Goal: Information Seeking & Learning: Learn about a topic

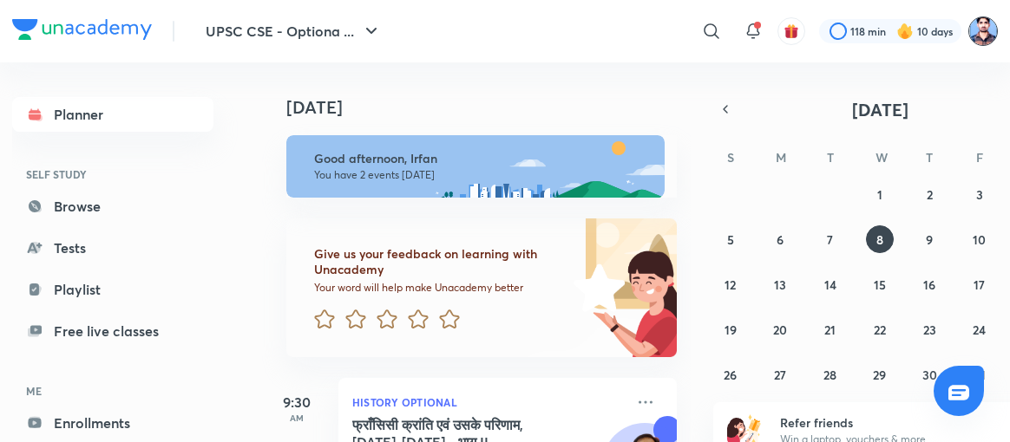
click at [979, 37] on img at bounding box center [982, 30] width 29 height 29
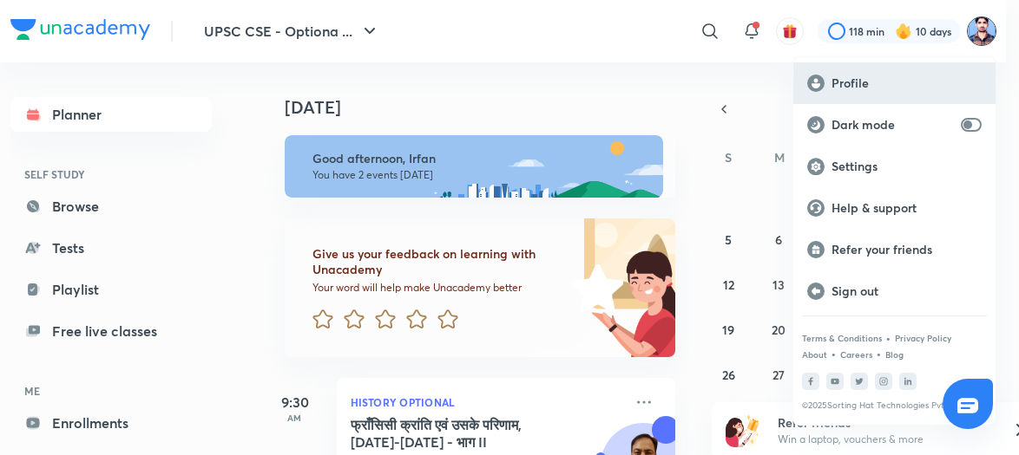
click at [861, 83] on p "Profile" at bounding box center [906, 83] width 150 height 16
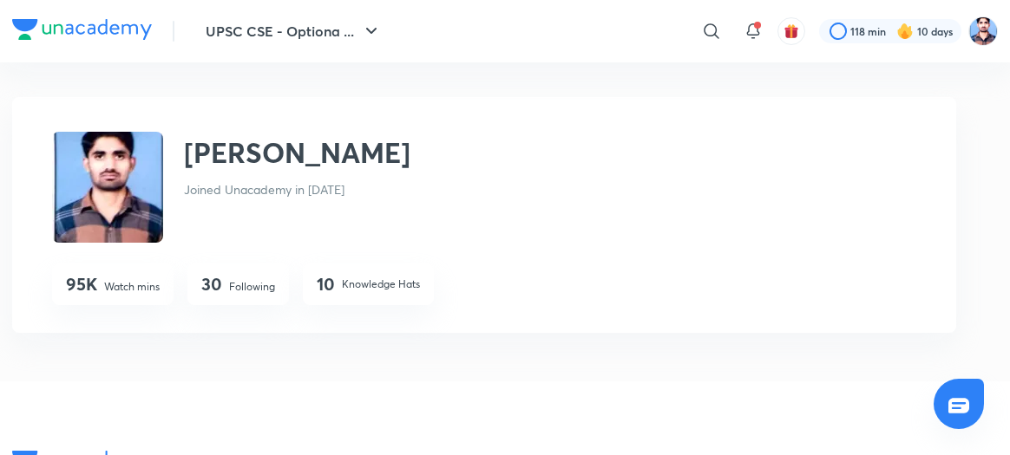
click at [260, 283] on p "Following" at bounding box center [252, 287] width 46 height 16
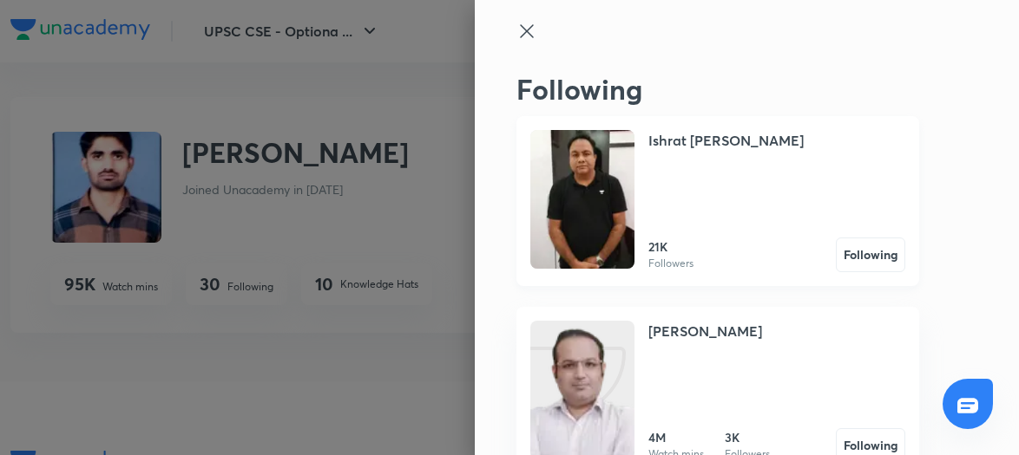
click at [587, 199] on img at bounding box center [582, 199] width 104 height 139
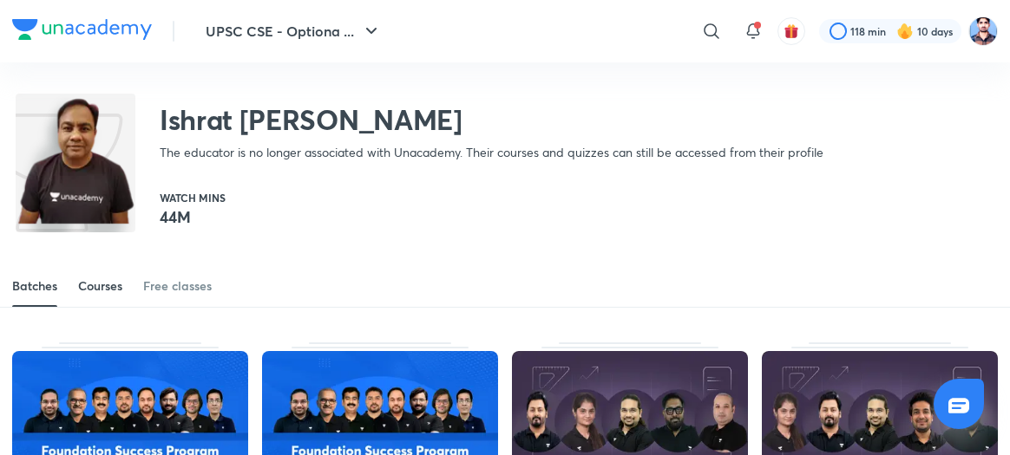
click at [108, 280] on div "Courses" at bounding box center [100, 286] width 44 height 17
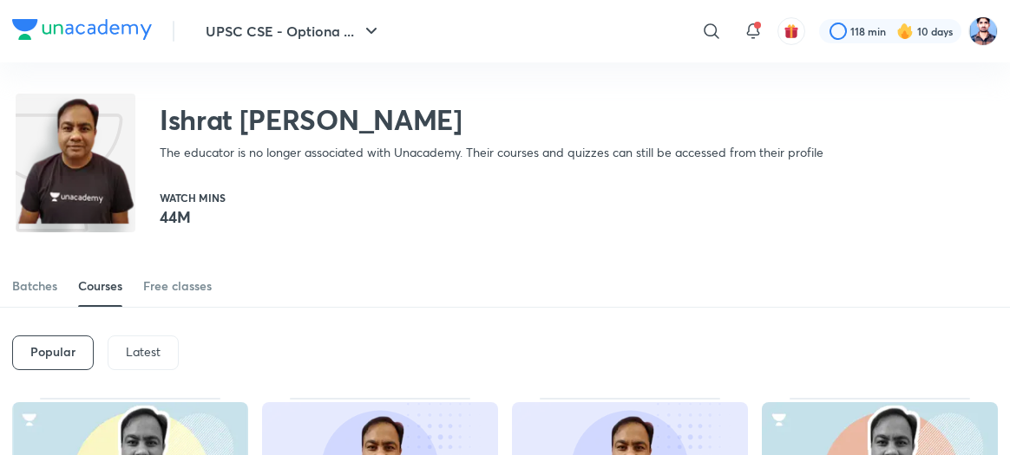
click at [141, 348] on p "Latest" at bounding box center [143, 352] width 35 height 14
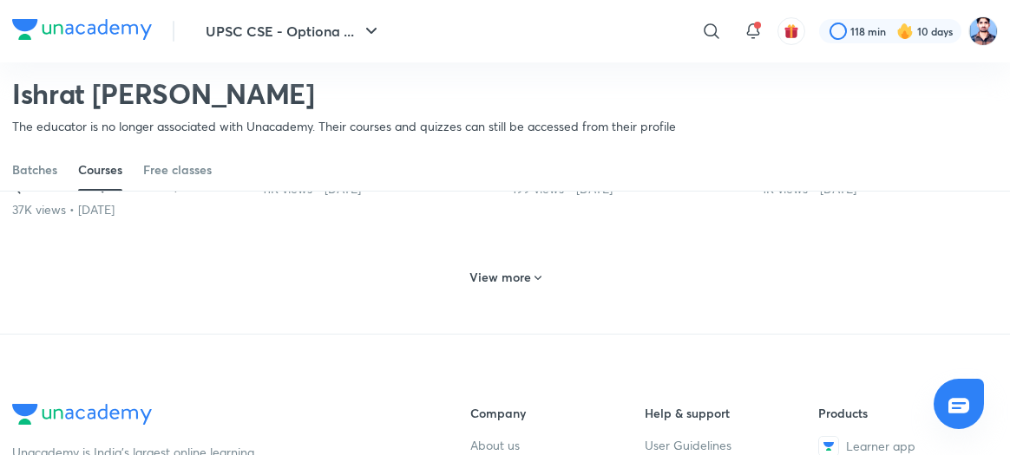
scroll to position [921, 0]
click at [497, 286] on h6 "View more" at bounding box center [500, 277] width 62 height 17
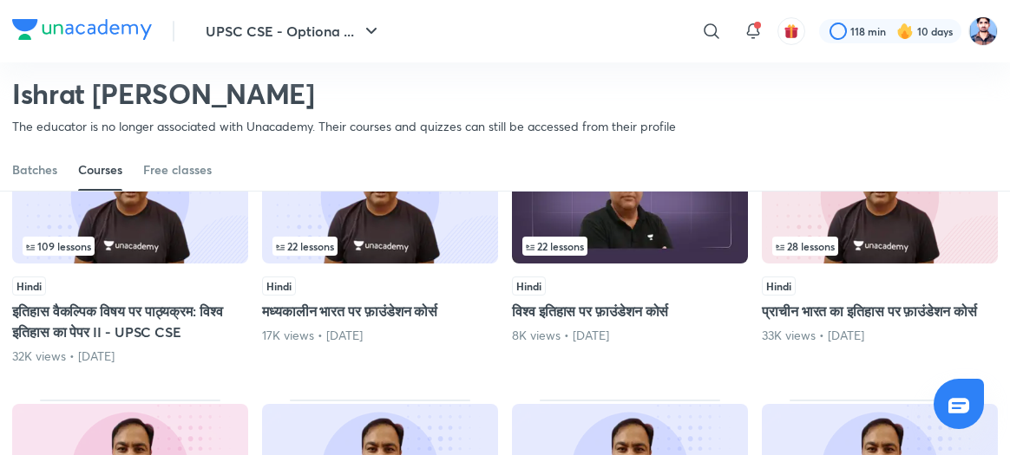
scroll to position [1329, 0]
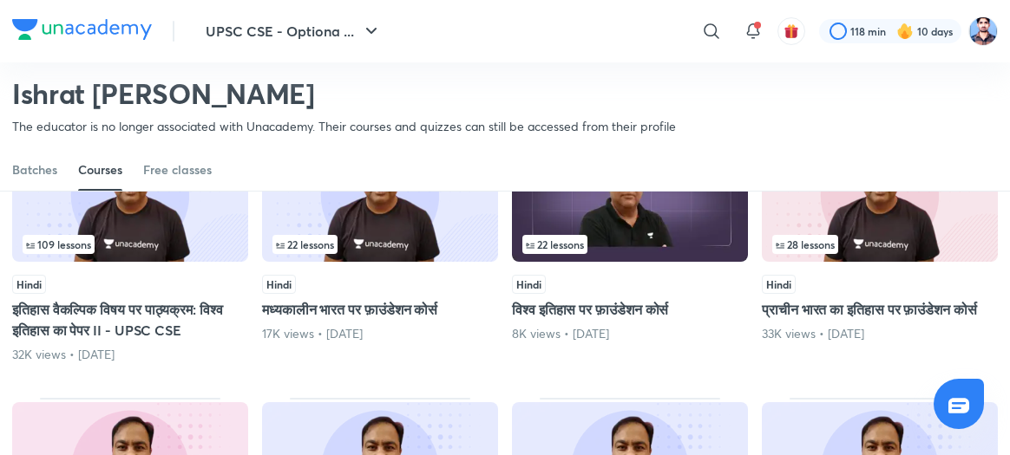
click at [141, 250] on img at bounding box center [130, 194] width 236 height 135
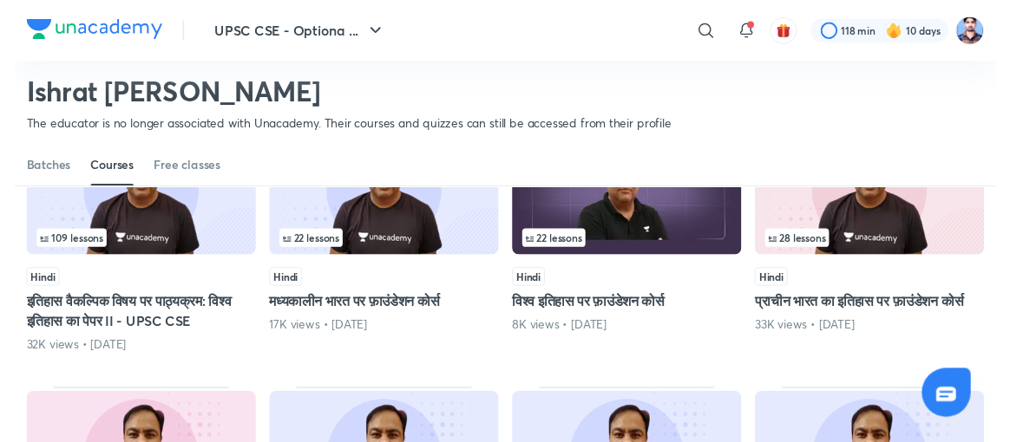
scroll to position [0, 0]
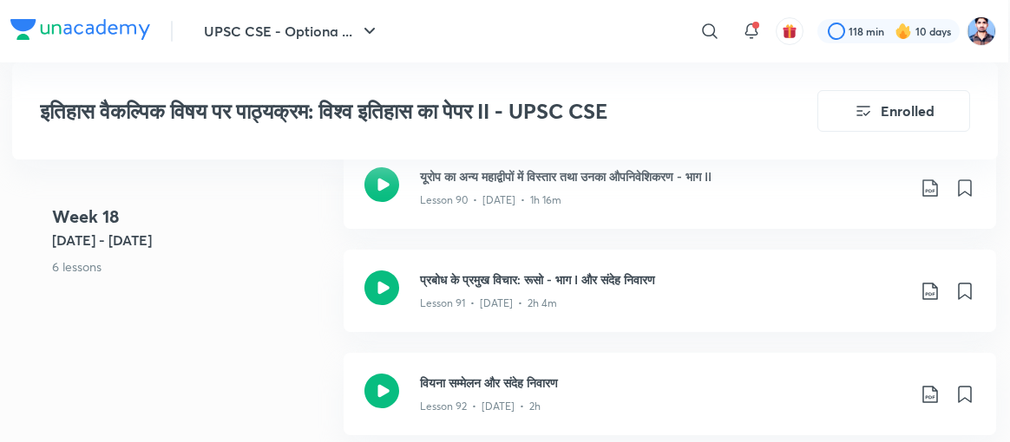
scroll to position [11586, 2]
click at [376, 375] on icon at bounding box center [381, 392] width 35 height 35
